Goal: Task Accomplishment & Management: Check status

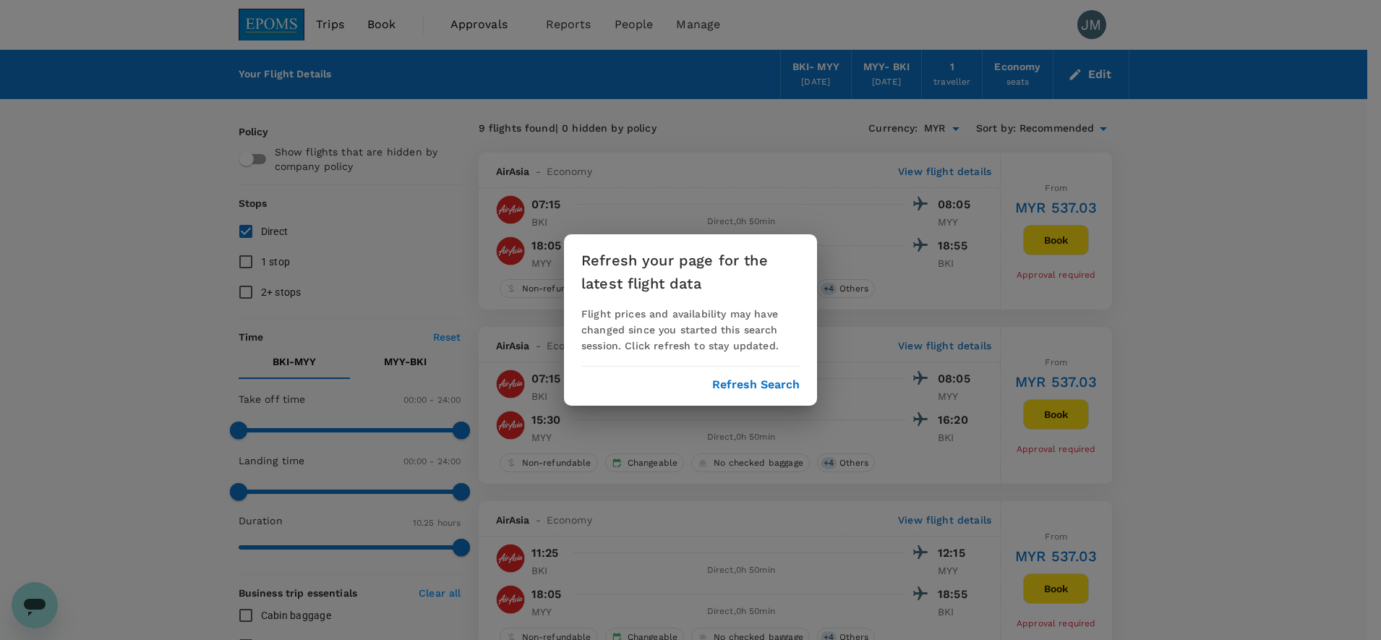
click at [715, 390] on button "Refresh Search" at bounding box center [755, 384] width 87 height 13
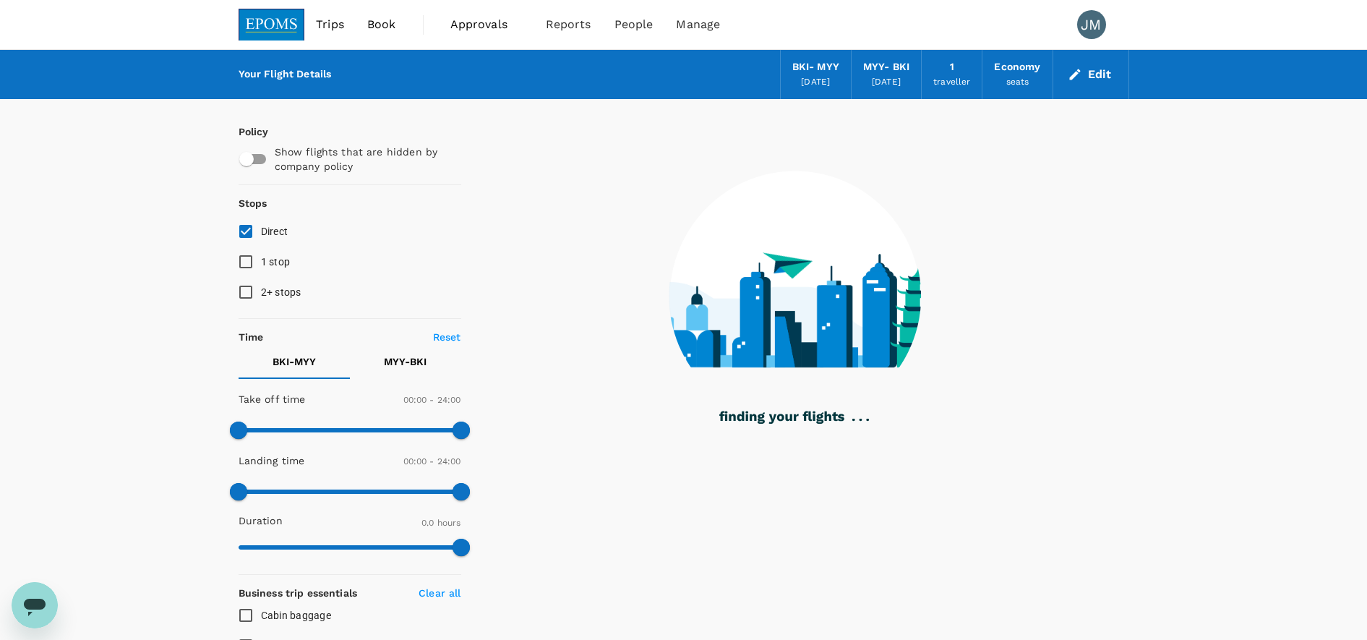
click at [488, 27] on span "Approvals" at bounding box center [486, 24] width 72 height 17
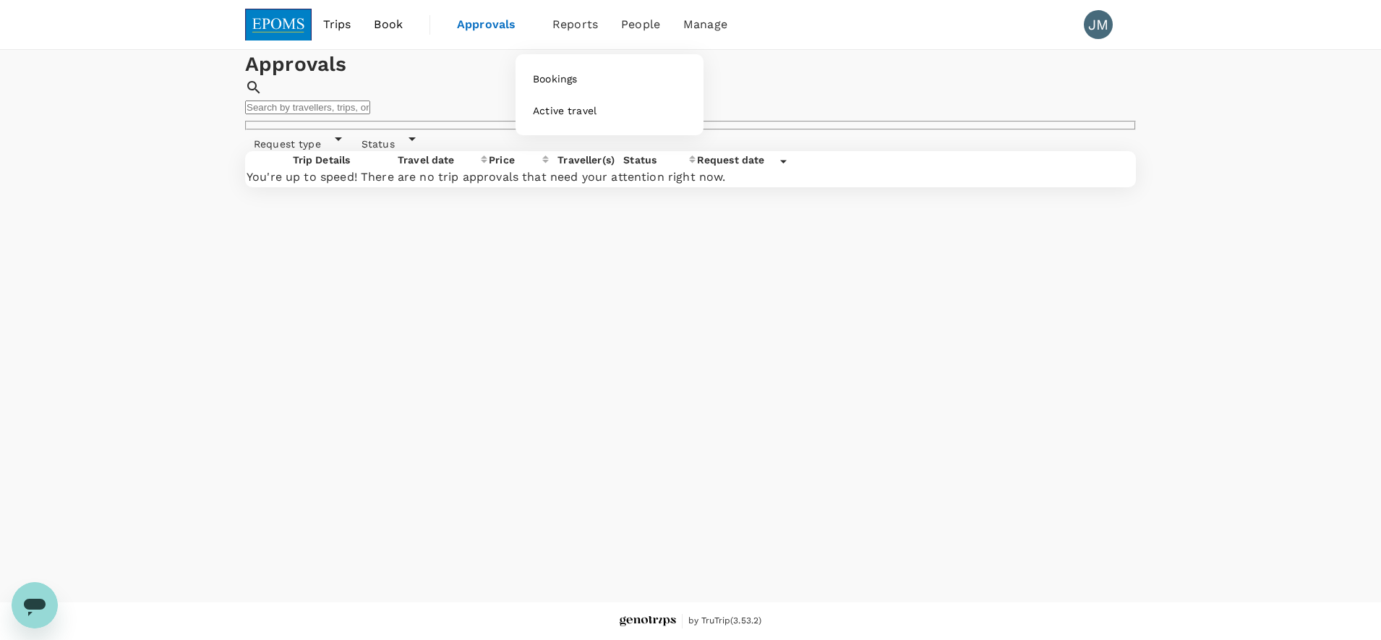
click at [574, 21] on span "Reports" at bounding box center [575, 24] width 46 height 17
click at [564, 74] on span "Bookings" at bounding box center [555, 79] width 44 height 14
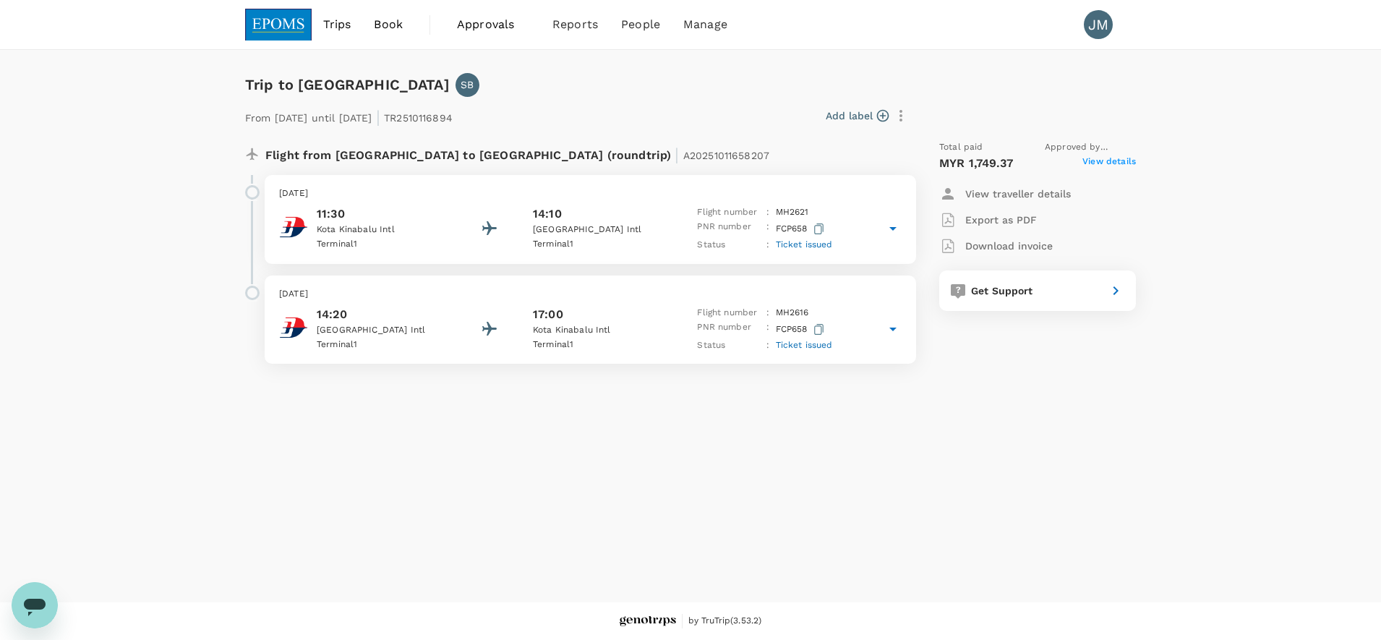
click at [1101, 159] on span "View details" at bounding box center [1108, 163] width 53 height 17
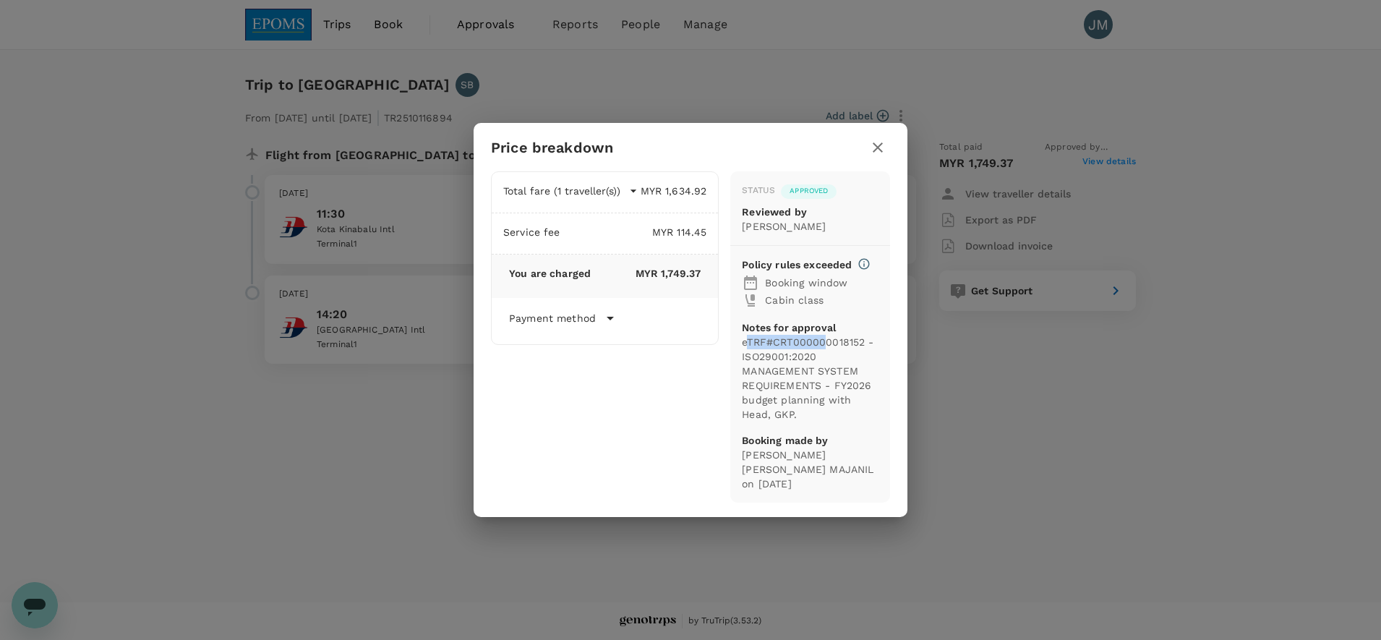
drag, startPoint x: 745, startPoint y: 350, endPoint x: 824, endPoint y: 348, distance: 79.6
click at [824, 348] on p "eTRF#CRT000000018152 - ISO29001:2020 MANAGEMENT SYSTEM REQUIREMENTS - FY2026 bu…" at bounding box center [810, 378] width 137 height 87
drag, startPoint x: 824, startPoint y: 348, endPoint x: 865, endPoint y: 347, distance: 41.2
click at [865, 347] on p "eTRF#CRT000000018152 - ISO29001:2020 MANAGEMENT SYSTEM REQUIREMENTS - FY2026 bu…" at bounding box center [810, 378] width 137 height 87
copy p "eTRF#CRT000000018152"
